Goal: Transaction & Acquisition: Purchase product/service

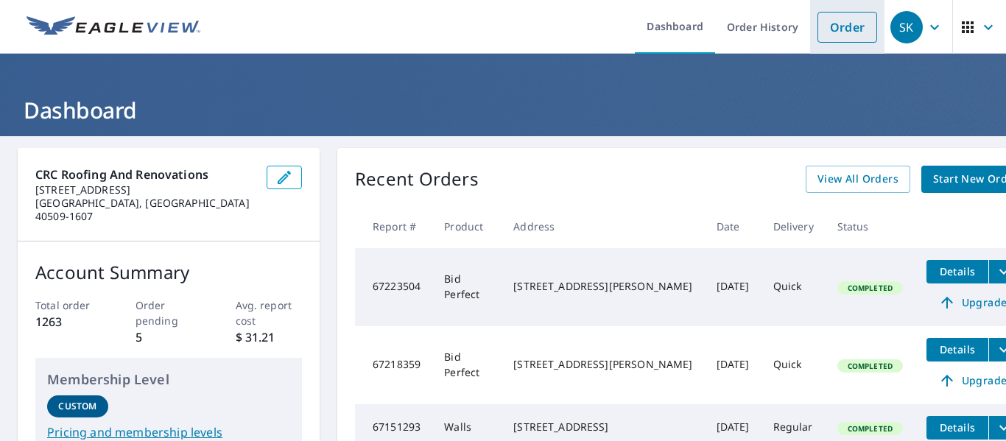
click at [844, 29] on link "Order" at bounding box center [847, 27] width 60 height 31
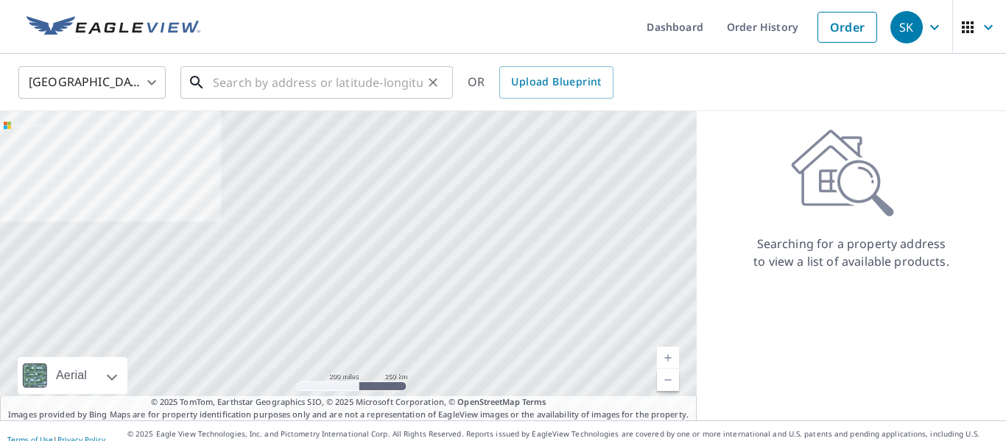
click at [318, 82] on input "text" at bounding box center [318, 82] width 210 height 41
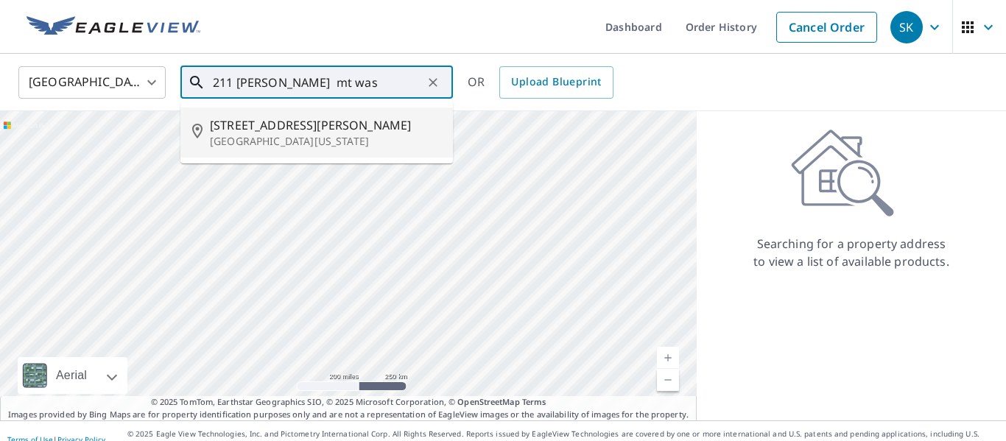
click at [296, 132] on span "[STREET_ADDRESS][PERSON_NAME]" at bounding box center [325, 125] width 231 height 18
type input "[STREET_ADDRESS][PERSON_NAME][US_STATE]"
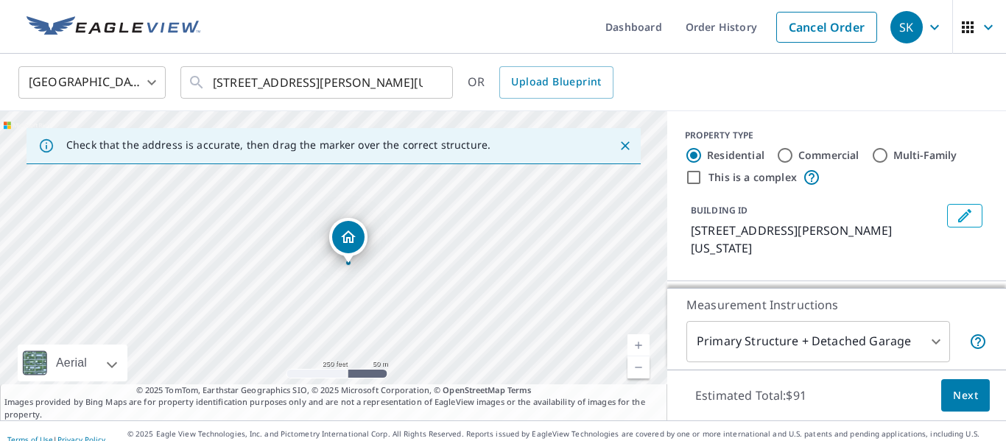
click at [636, 347] on link "Current Level 17, Zoom In" at bounding box center [638, 345] width 22 height 22
click at [636, 347] on link "Current Level 18, Zoom In" at bounding box center [638, 345] width 22 height 22
click at [636, 347] on link "Current Level 19, Zoom In" at bounding box center [638, 345] width 22 height 22
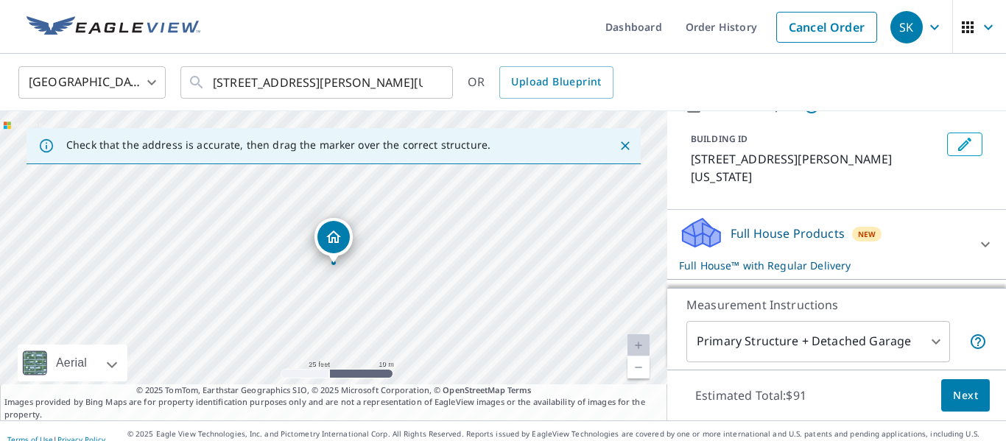
scroll to position [77, 0]
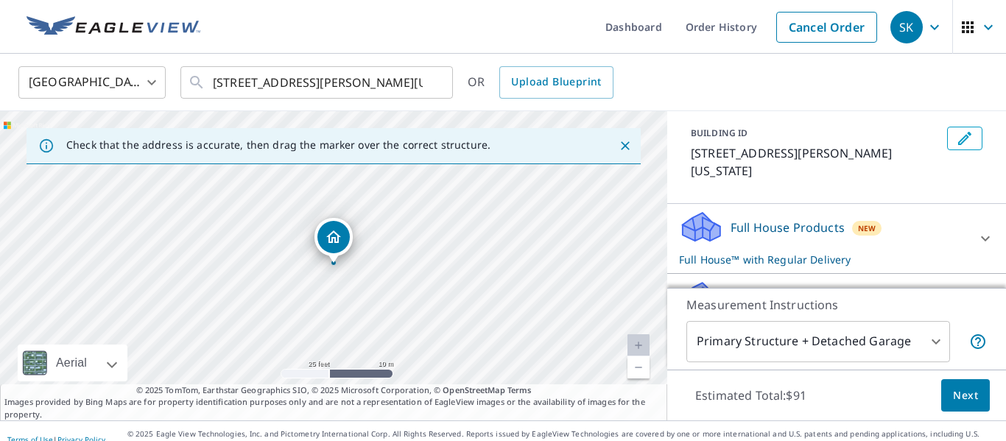
click at [765, 233] on p "Full House Products" at bounding box center [787, 228] width 114 height 18
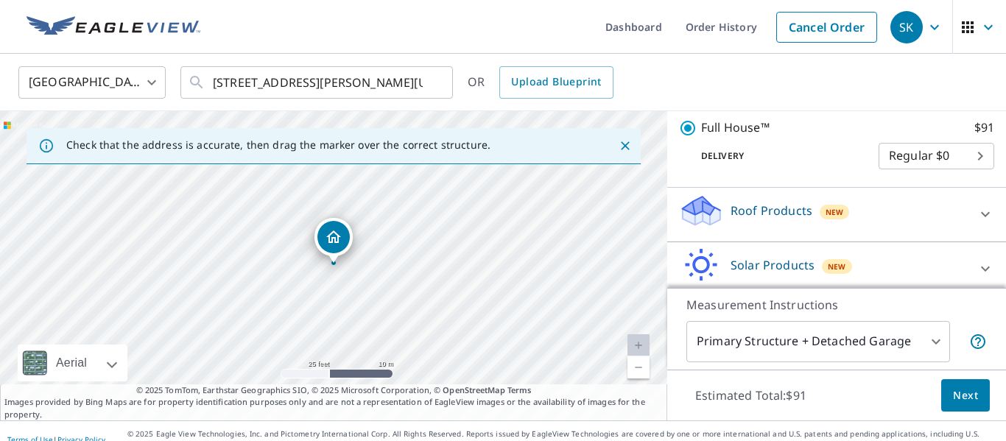
scroll to position [239, 0]
click at [765, 233] on div "Roof Products New" at bounding box center [823, 214] width 289 height 42
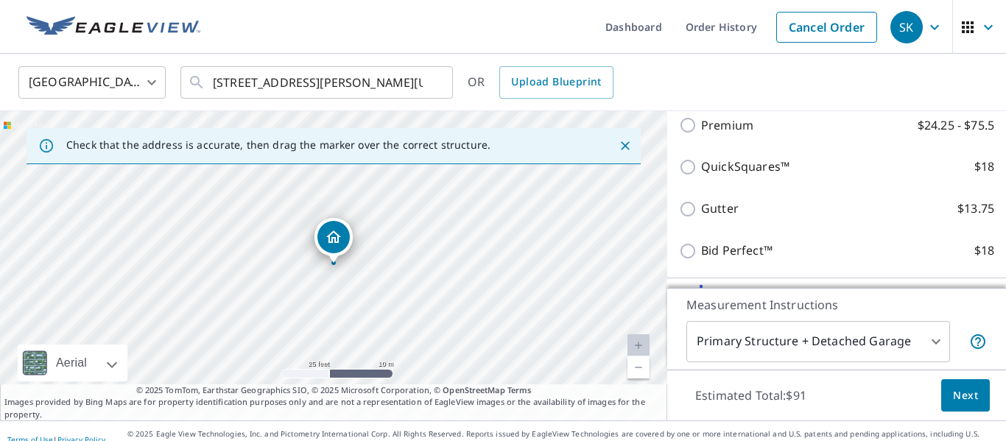
scroll to position [373, 0]
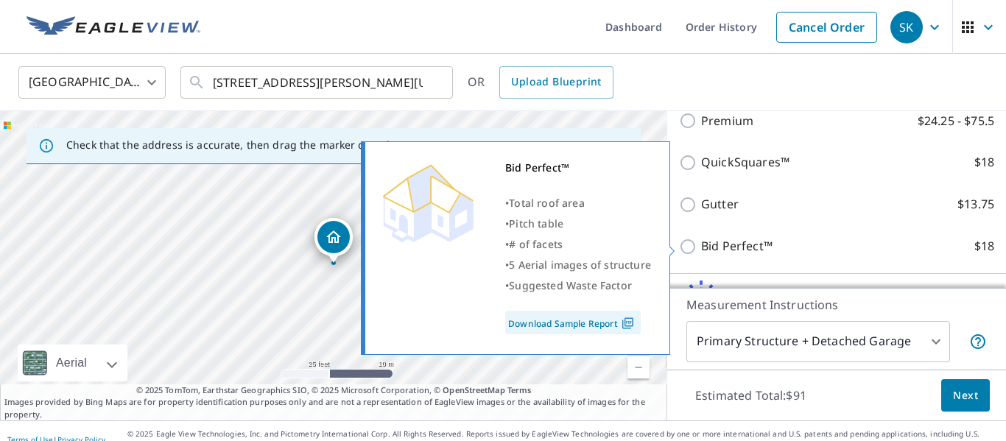
click at [688, 247] on input "Bid Perfect™ $18" at bounding box center [690, 247] width 22 height 18
checkbox input "true"
checkbox input "false"
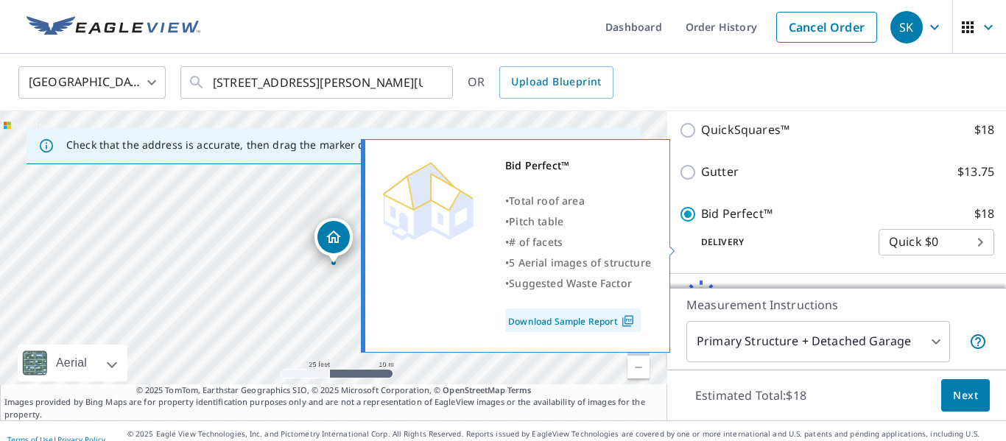
scroll to position [341, 0]
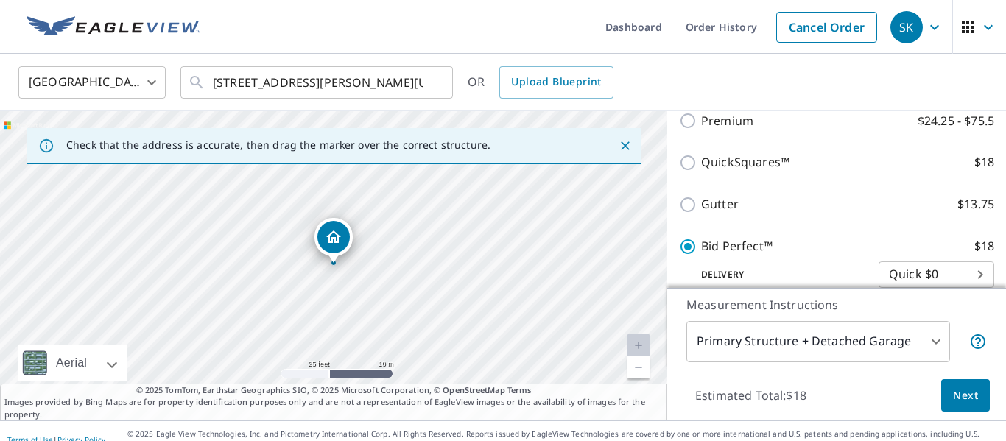
click at [978, 400] on button "Next" at bounding box center [965, 395] width 49 height 33
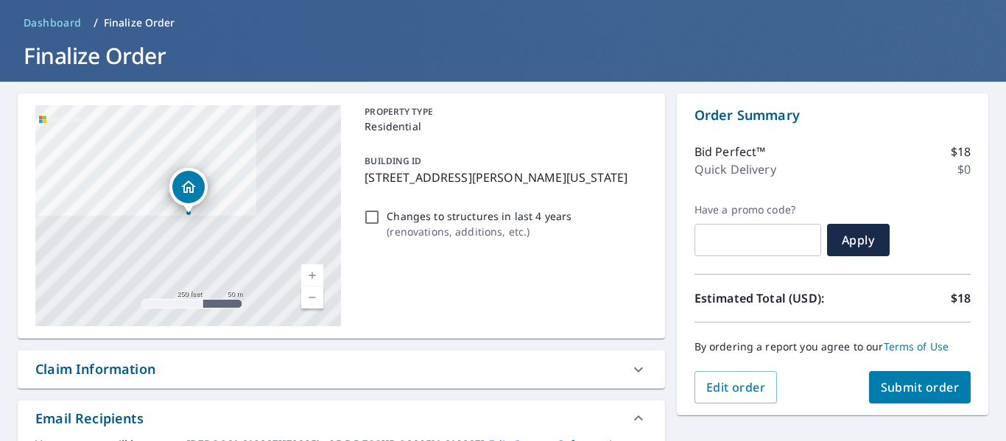
scroll to position [57, 0]
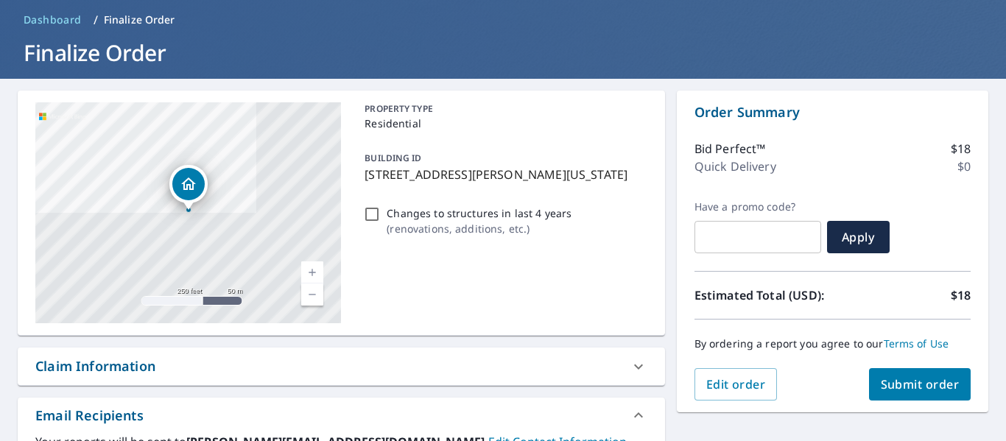
click at [939, 389] on span "Submit order" at bounding box center [919, 384] width 79 height 16
checkbox input "true"
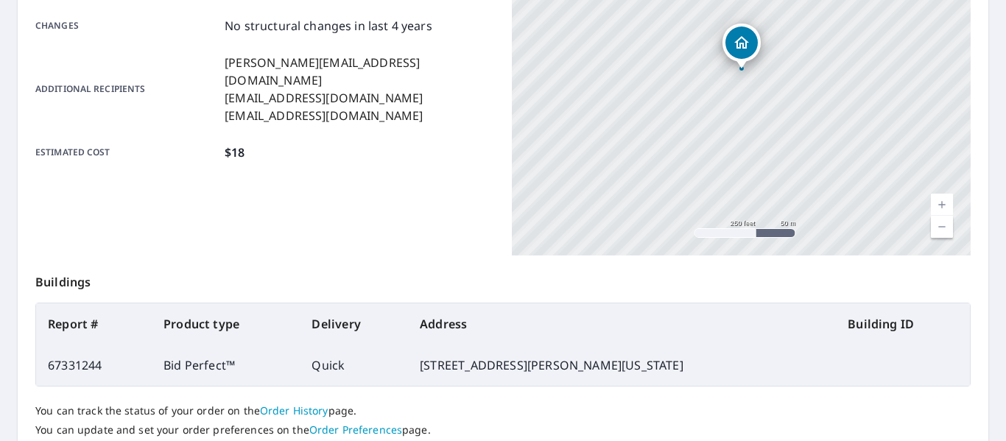
scroll to position [425, 0]
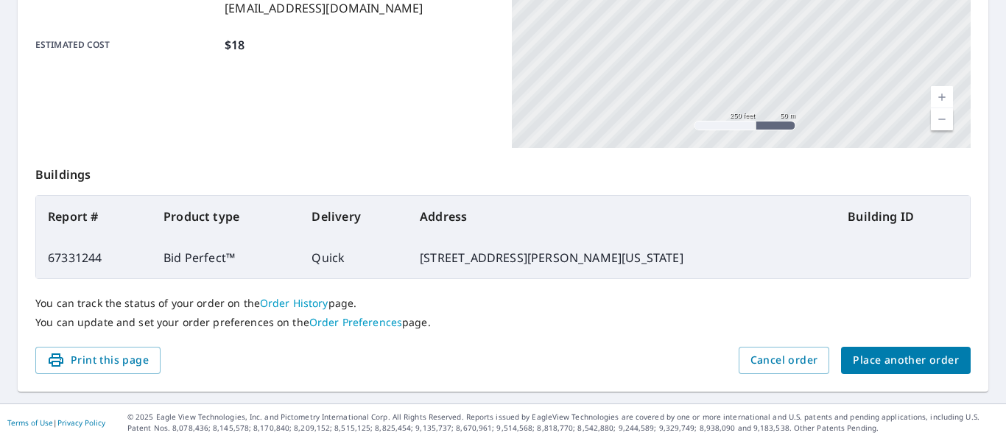
click at [883, 358] on span "Place another order" at bounding box center [905, 360] width 106 height 18
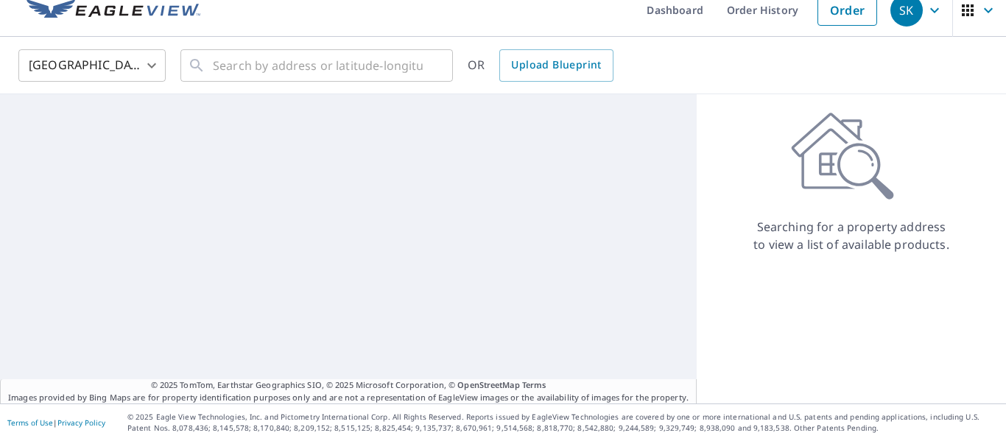
scroll to position [17, 0]
click at [344, 72] on input "text" at bounding box center [318, 65] width 210 height 41
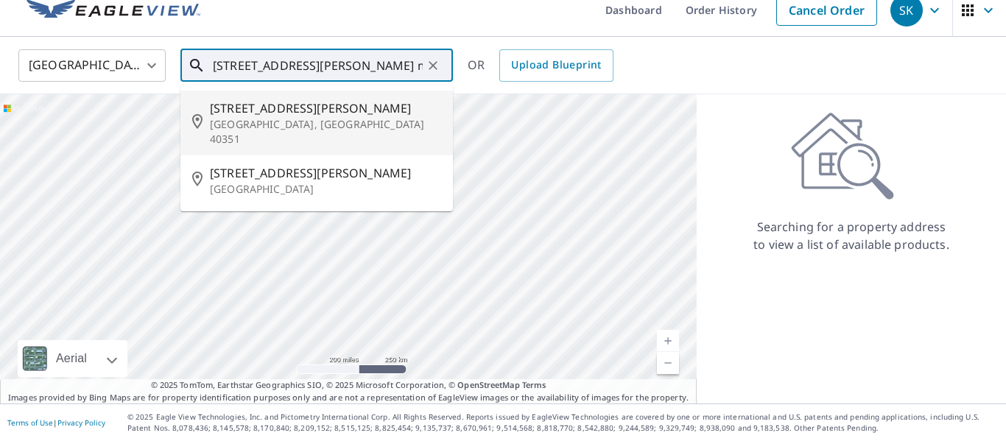
click at [263, 116] on span "[STREET_ADDRESS][PERSON_NAME]" at bounding box center [325, 108] width 231 height 18
type input "[STREET_ADDRESS][PERSON_NAME][PERSON_NAME]"
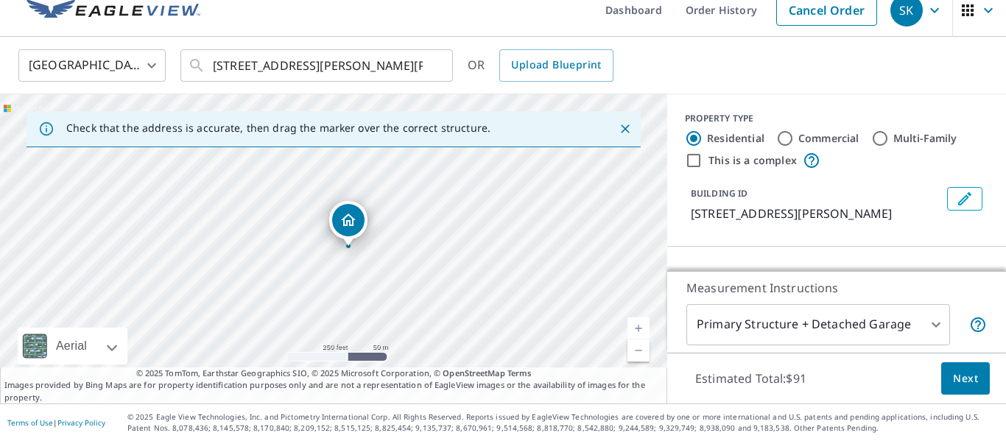
click at [637, 328] on link "Current Level 17, Zoom In" at bounding box center [638, 328] width 22 height 22
click at [637, 328] on link "Current Level 18, Zoom In" at bounding box center [638, 328] width 22 height 22
click at [637, 328] on link "Current Level 19, Zoom In" at bounding box center [638, 328] width 22 height 22
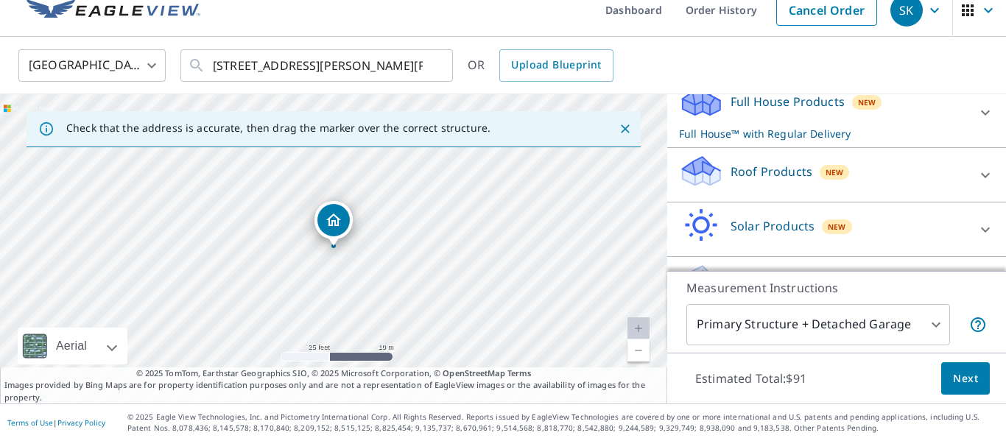
scroll to position [169, 0]
click at [751, 178] on p "Roof Products" at bounding box center [771, 171] width 82 height 18
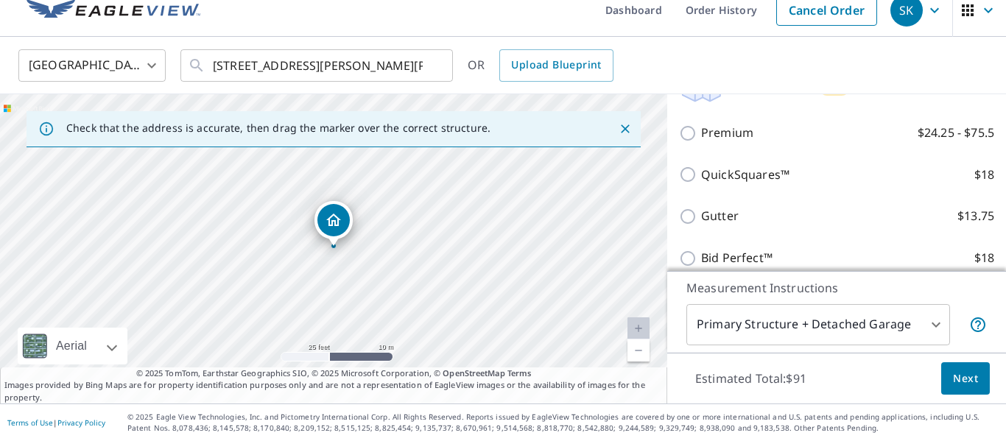
scroll to position [255, 0]
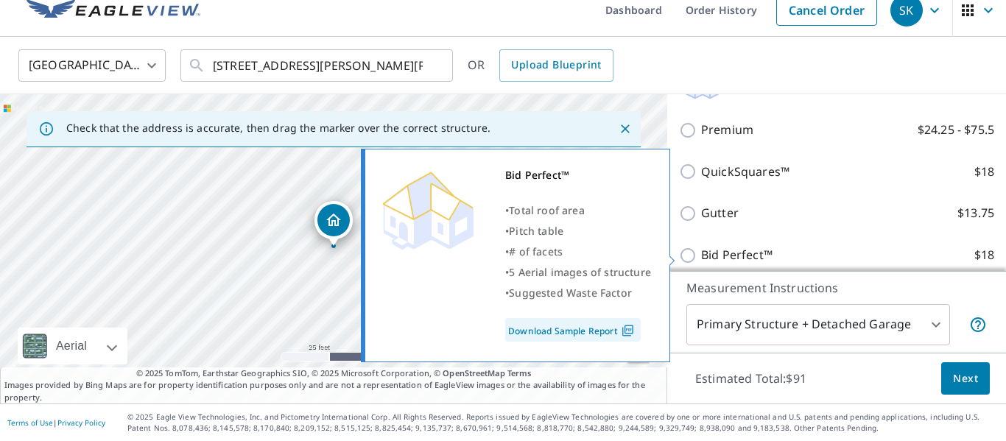
click at [690, 258] on input "Bid Perfect™ $18" at bounding box center [690, 256] width 22 height 18
checkbox input "true"
checkbox input "false"
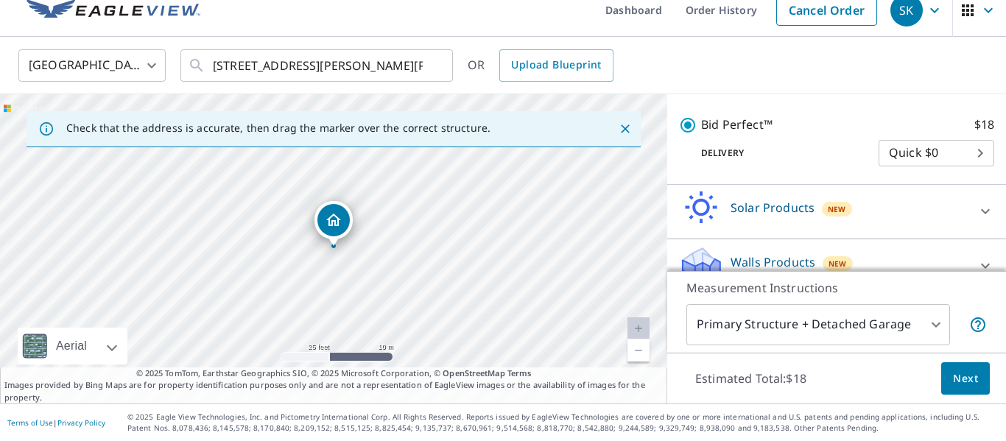
scroll to position [409, 0]
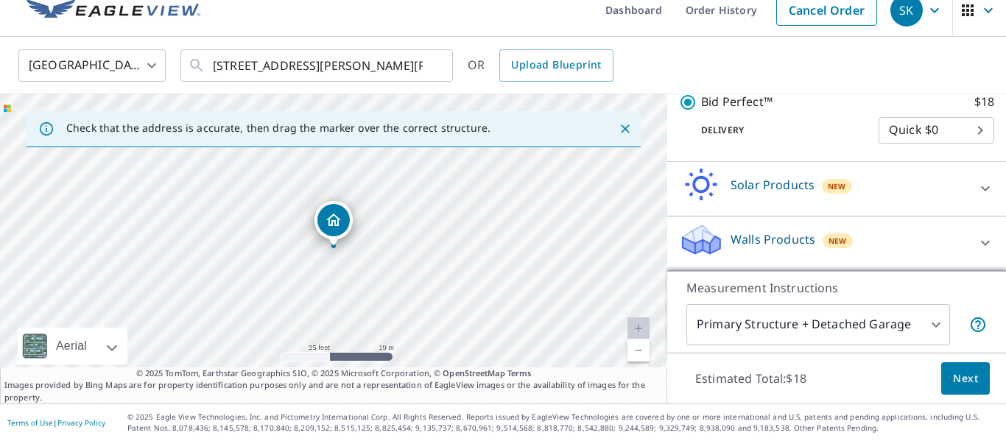
click at [967, 375] on span "Next" at bounding box center [965, 379] width 25 height 18
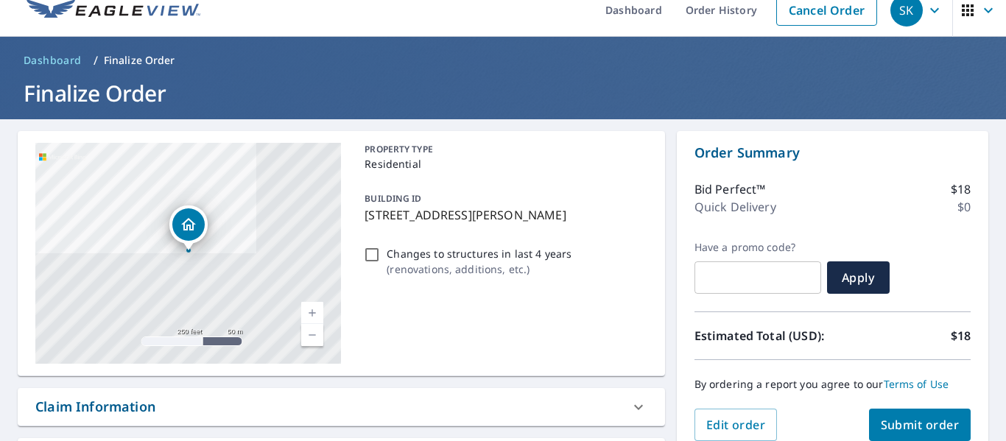
click at [891, 420] on span "Submit order" at bounding box center [919, 425] width 79 height 16
checkbox input "true"
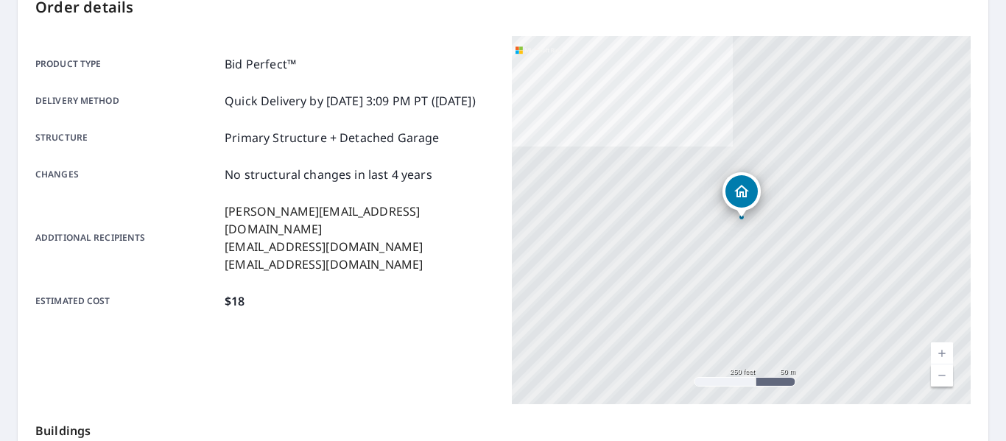
scroll to position [172, 0]
